Goal: Task Accomplishment & Management: Manage account settings

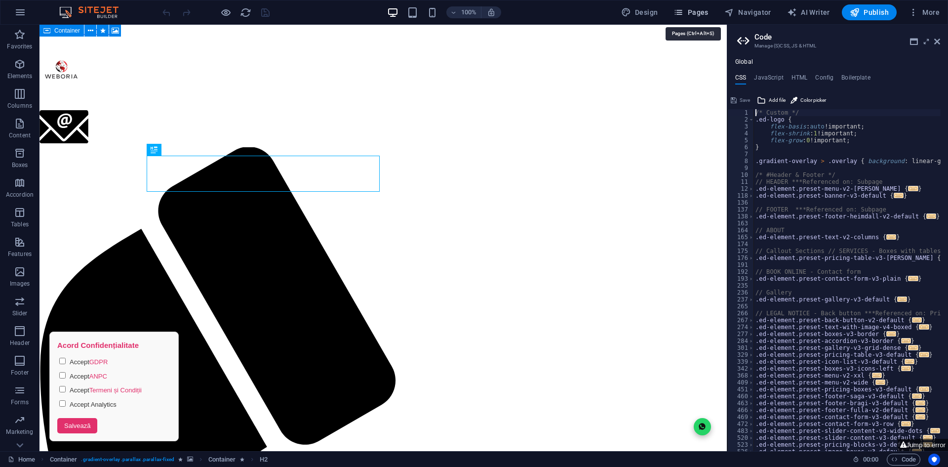
click at [698, 7] on button "Pages" at bounding box center [691, 12] width 42 height 16
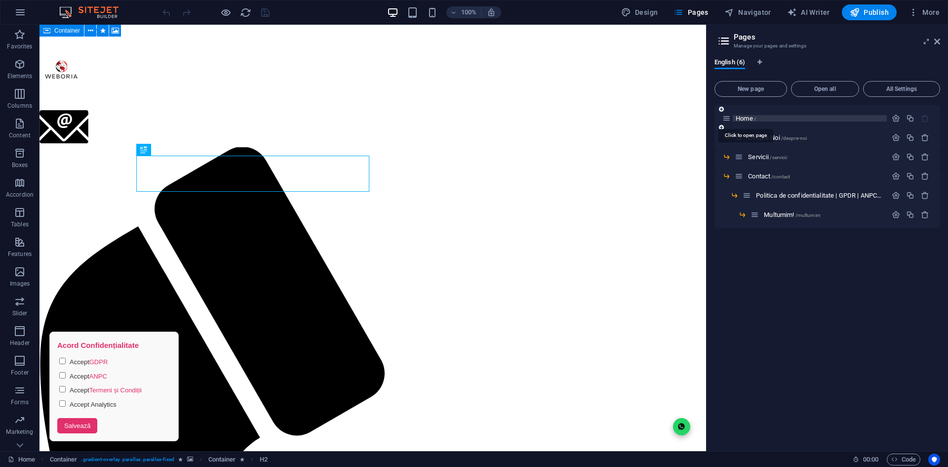
click at [744, 119] on span "Home /" at bounding box center [746, 118] width 20 height 7
click at [893, 118] on icon "button" at bounding box center [896, 118] width 8 height 8
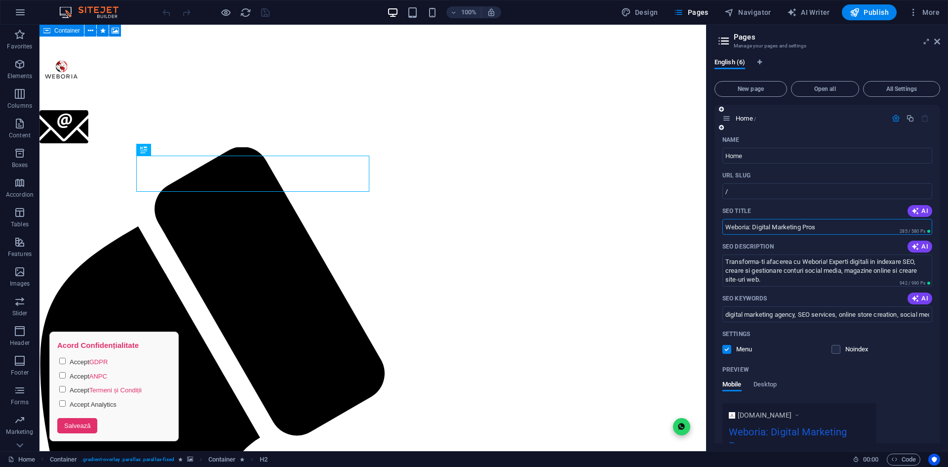
drag, startPoint x: 821, startPoint y: 229, endPoint x: 801, endPoint y: 230, distance: 19.8
click at [801, 230] on input "Weboria: Digital Marketing Pros" at bounding box center [827, 227] width 210 height 16
click at [824, 225] on input "Weboria: Digital Marketing Pros" at bounding box center [827, 227] width 210 height 16
drag, startPoint x: 823, startPoint y: 225, endPoint x: 758, endPoint y: 227, distance: 65.2
click at [758, 227] on input "Weboria: Digital Marketing Pros" at bounding box center [827, 227] width 210 height 16
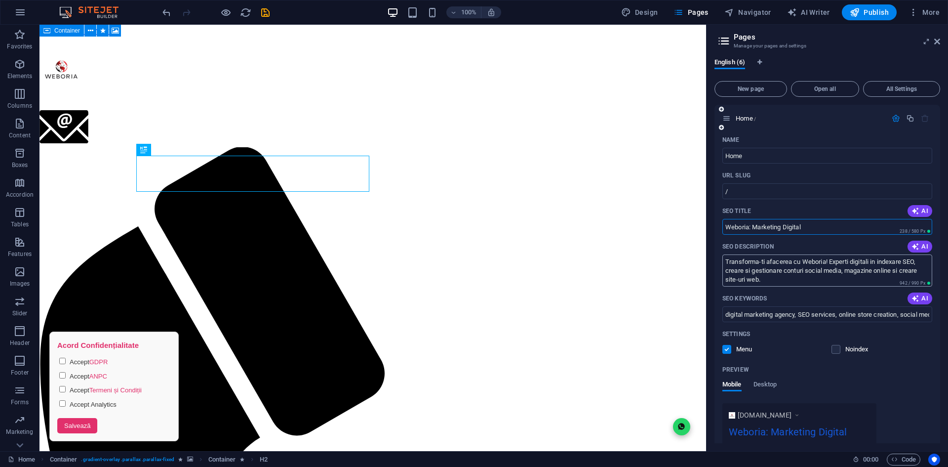
click at [771, 284] on textarea "Transforma-ti afacerea cu Weboria! Experti digitali in indexare SEO, creare si …" at bounding box center [827, 270] width 210 height 32
drag, startPoint x: 806, startPoint y: 226, endPoint x: 752, endPoint y: 225, distance: 53.8
click at [752, 225] on input "Weboria: Marketing Digital" at bounding box center [827, 227] width 210 height 16
type input "Weboria: Promovare Online"
click at [800, 209] on div "SEO Title AI" at bounding box center [827, 211] width 210 height 16
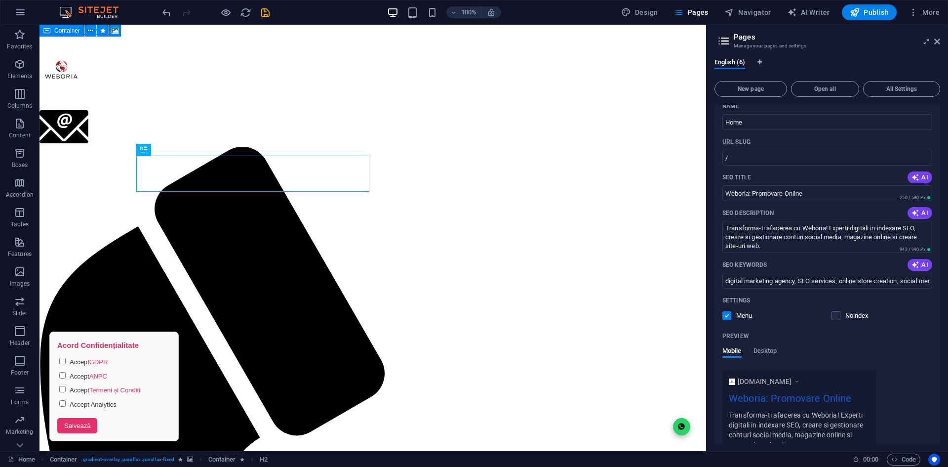
scroll to position [49, 0]
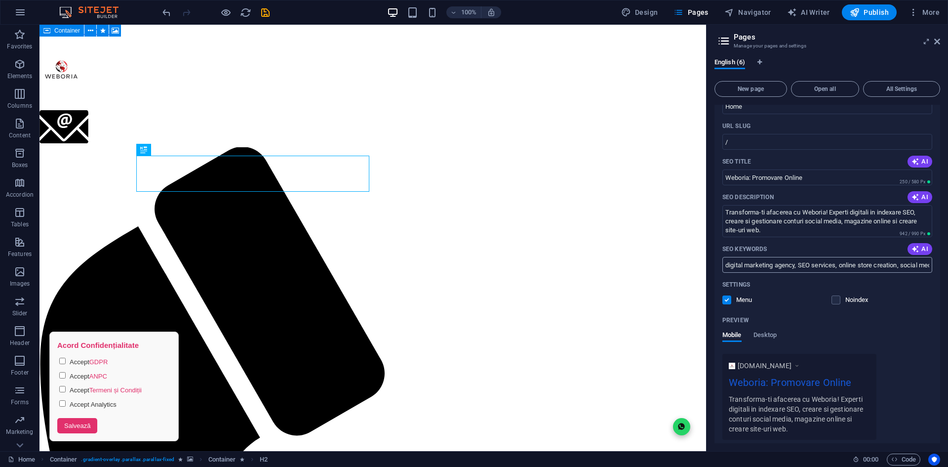
click at [865, 272] on input "digital marketing agency, SEO services, online store creation, social media man…" at bounding box center [827, 265] width 210 height 16
type input "digital marketing agency, SEO services, online store creation, social media man…"
click at [880, 337] on div "Mobile Desktop" at bounding box center [827, 340] width 210 height 19
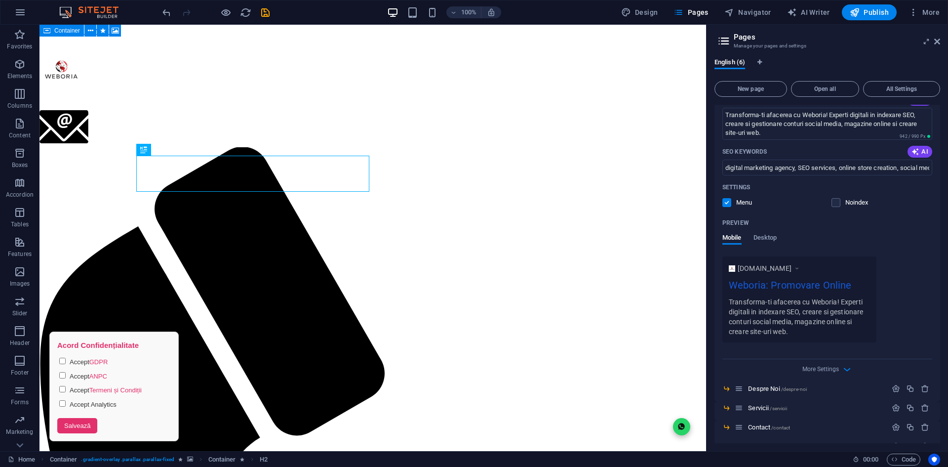
scroll to position [187, 0]
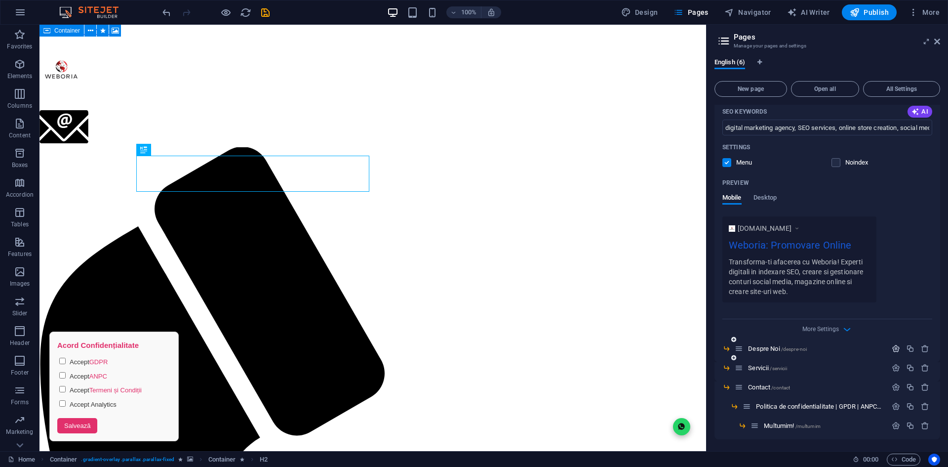
click at [892, 347] on icon "button" at bounding box center [896, 348] width 8 height 8
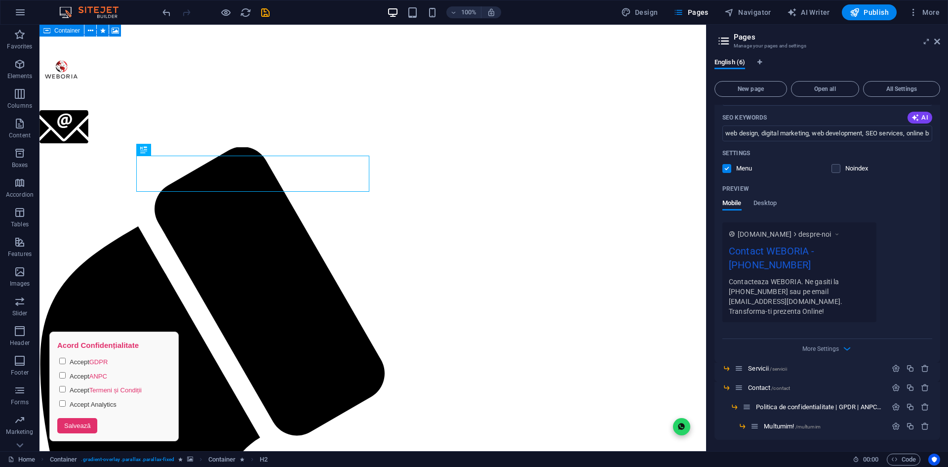
scroll to position [599, 0]
click at [894, 365] on icon "button" at bounding box center [896, 367] width 8 height 8
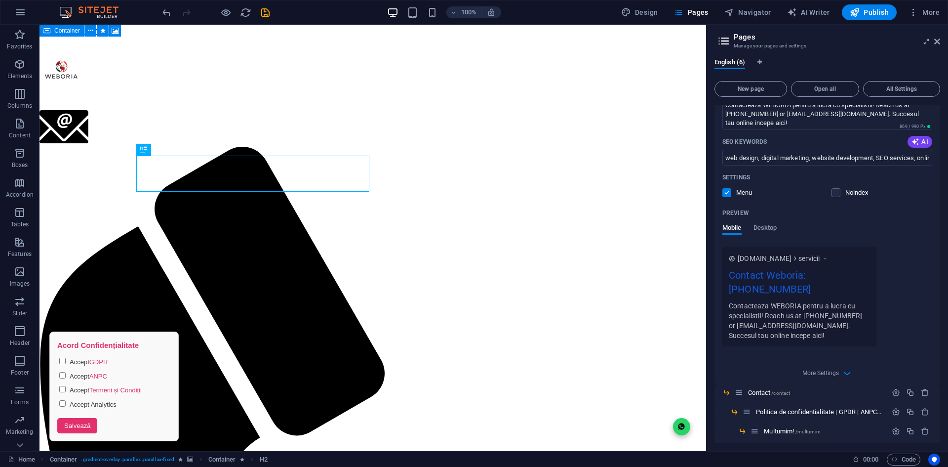
scroll to position [1010, 0]
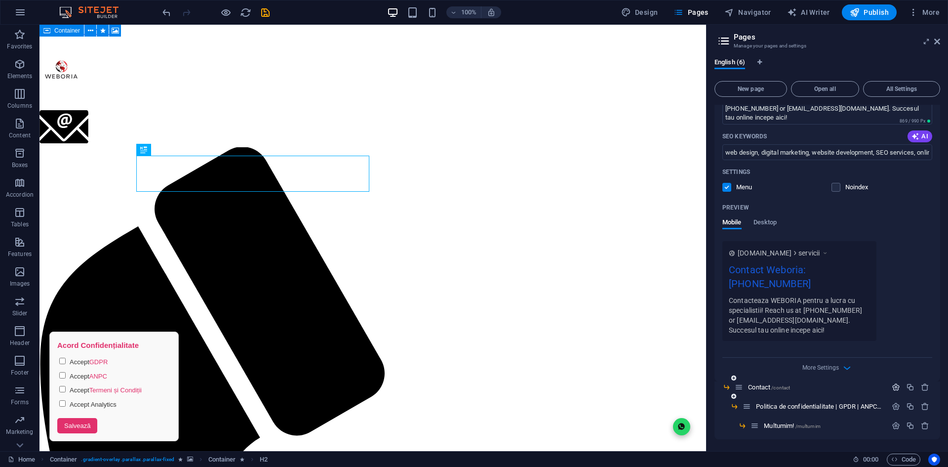
click at [894, 391] on icon "button" at bounding box center [896, 387] width 8 height 8
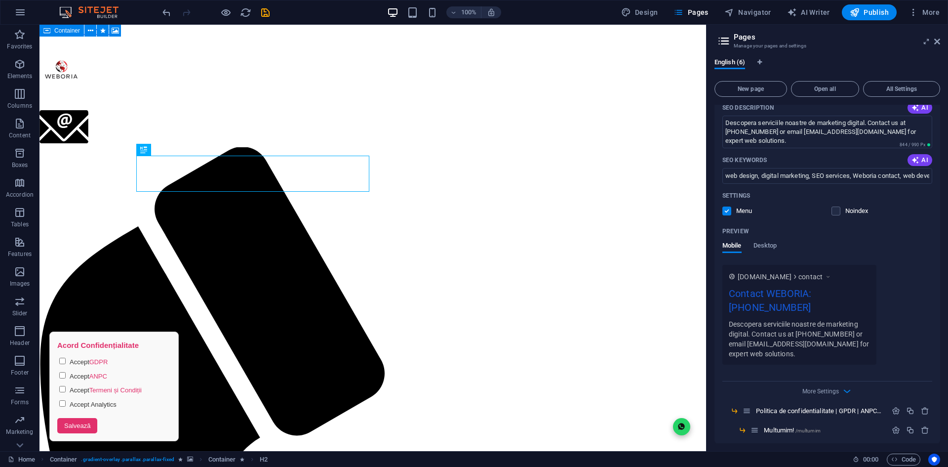
scroll to position [1422, 0]
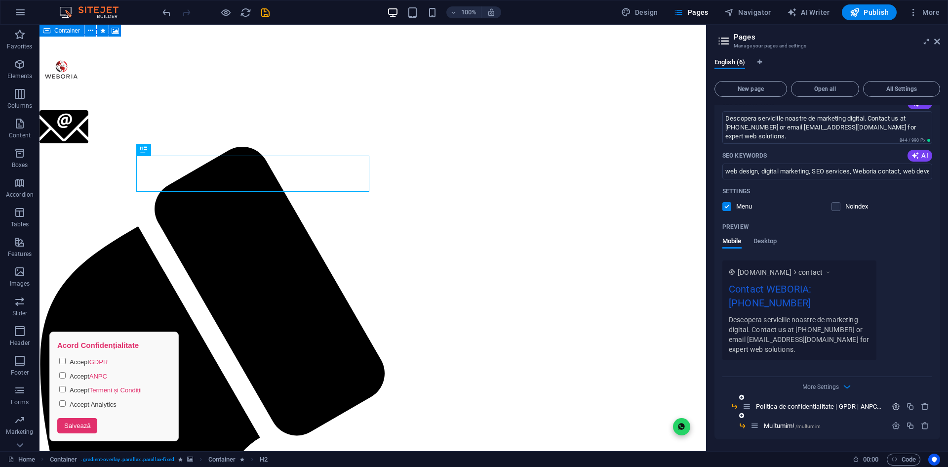
click at [898, 406] on icon "button" at bounding box center [896, 406] width 8 height 8
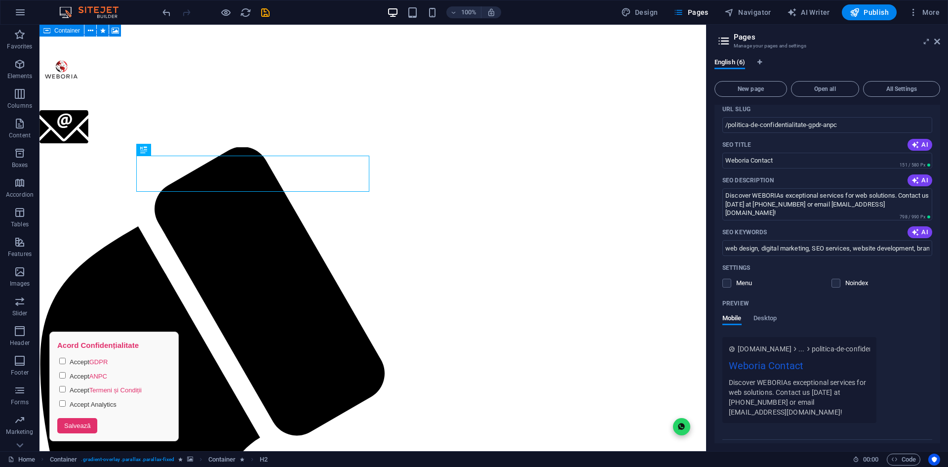
scroll to position [1819, 0]
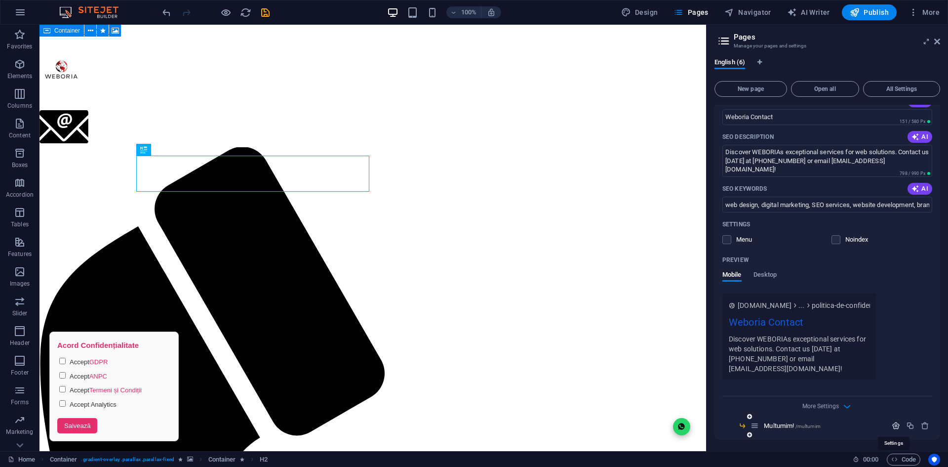
click at [892, 425] on icon "button" at bounding box center [896, 425] width 8 height 8
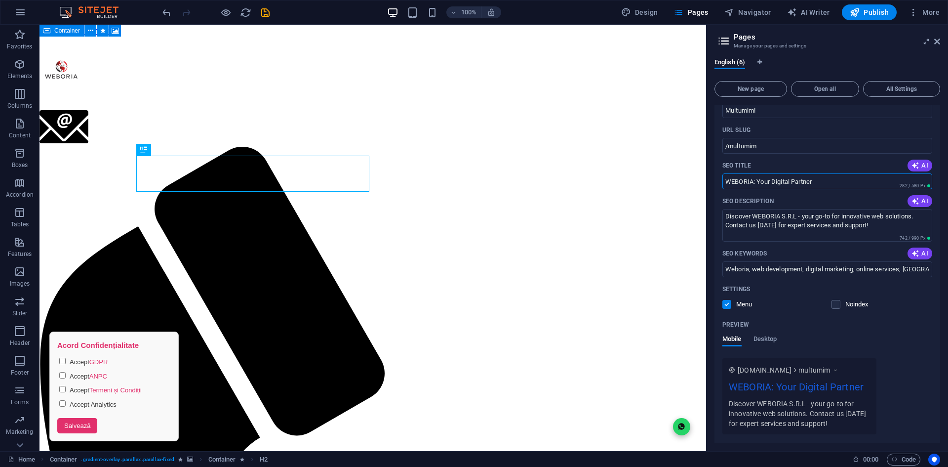
scroll to position [2158, 0]
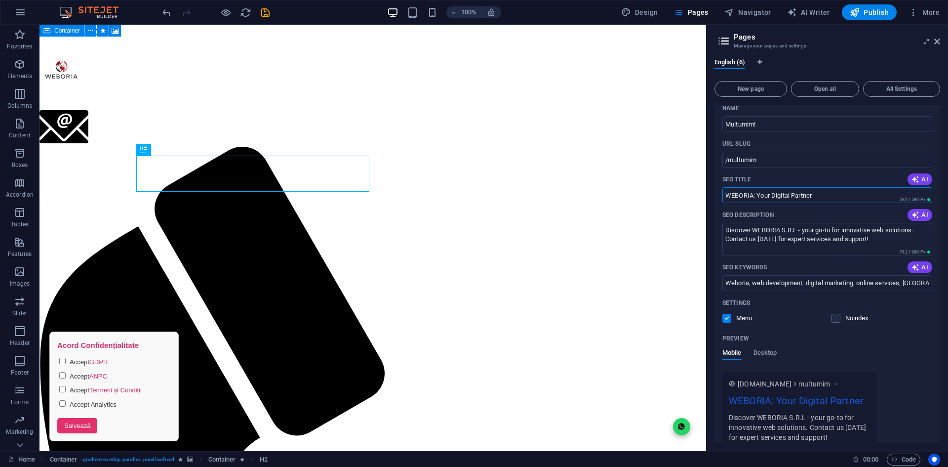
drag, startPoint x: 826, startPoint y: 140, endPoint x: 757, endPoint y: 175, distance: 77.1
click at [757, 175] on div "SEO Title AI WEBORIA: Your Digital Partner ​ 282 / 580 Px" at bounding box center [827, 187] width 210 height 32
type input "WEBORIA: Partenerul tau digital"
click at [906, 344] on div "Preview" at bounding box center [827, 338] width 210 height 16
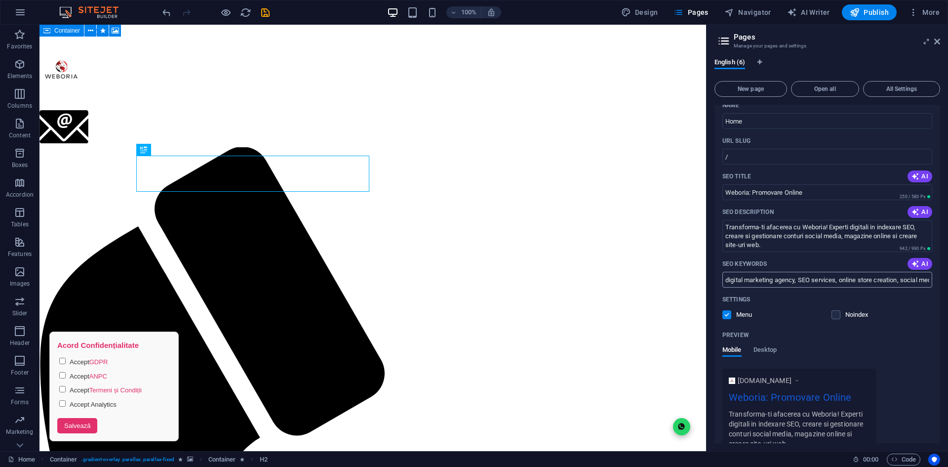
scroll to position [0, 0]
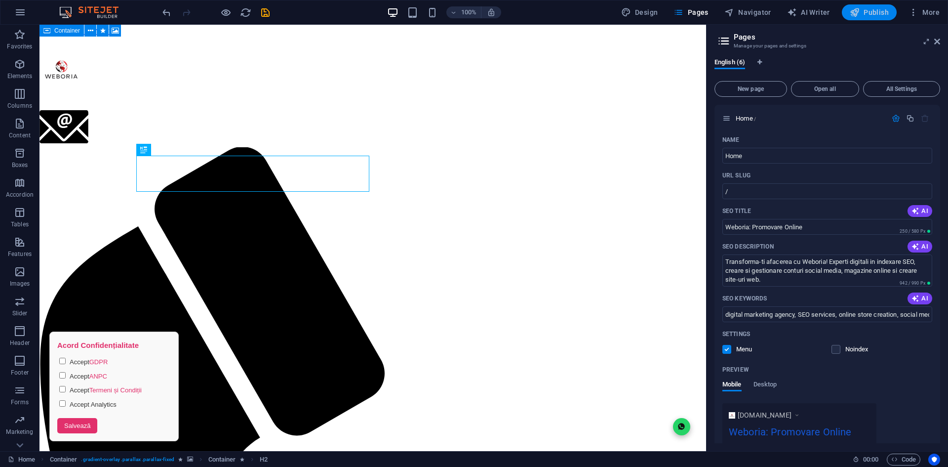
click at [886, 9] on span "Publish" at bounding box center [869, 12] width 39 height 10
